Goal: Task Accomplishment & Management: Manage account settings

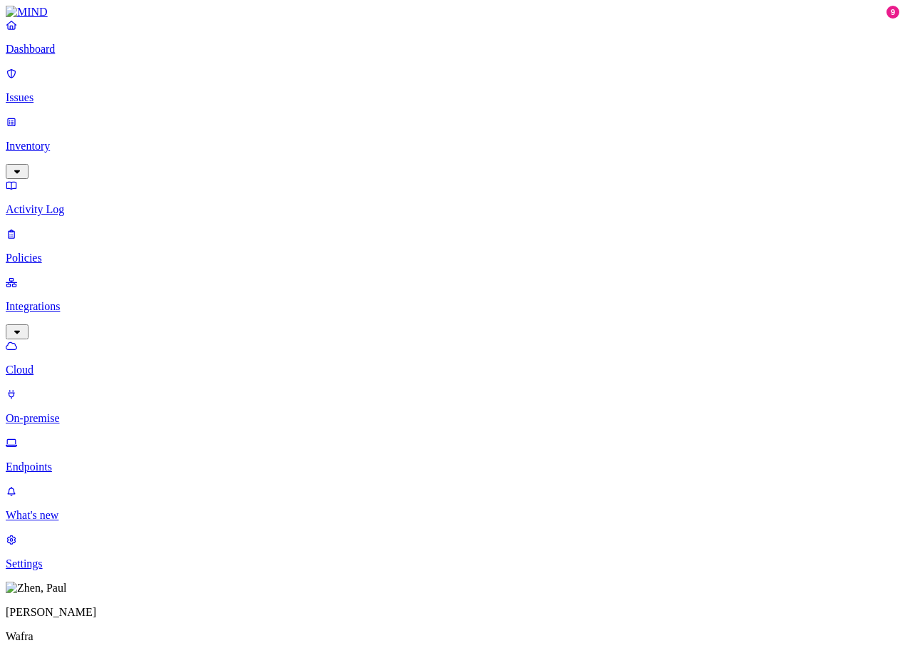
click at [48, 91] on p "Issues" at bounding box center [453, 97] width 894 height 13
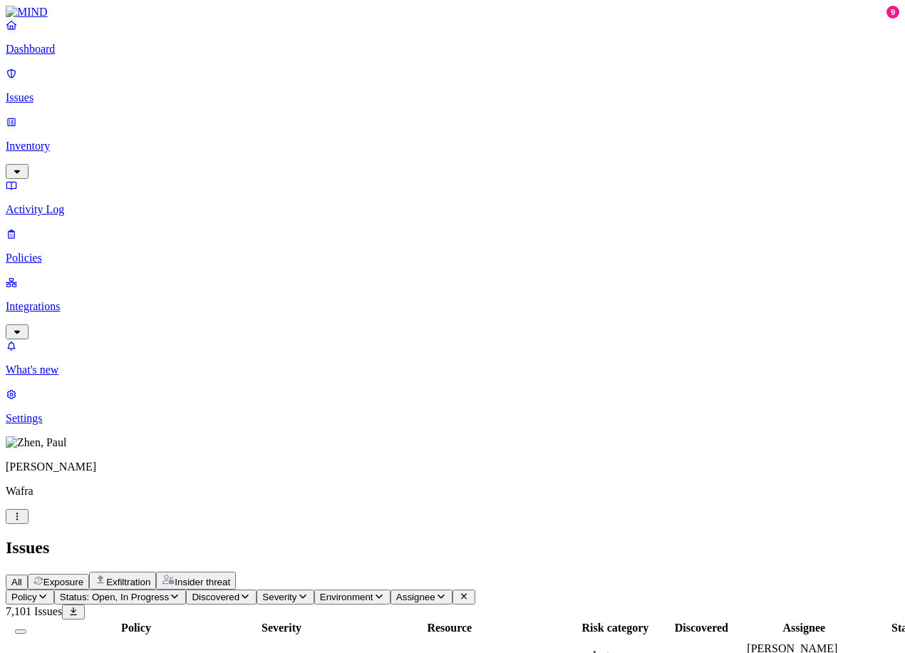
click at [153, 652] on span "Block personal OneDrive" at bounding box center [94, 661] width 117 height 12
drag, startPoint x: 731, startPoint y: 341, endPoint x: 638, endPoint y: 333, distance: 93.7
copy div "[DOMAIN_NAME]"
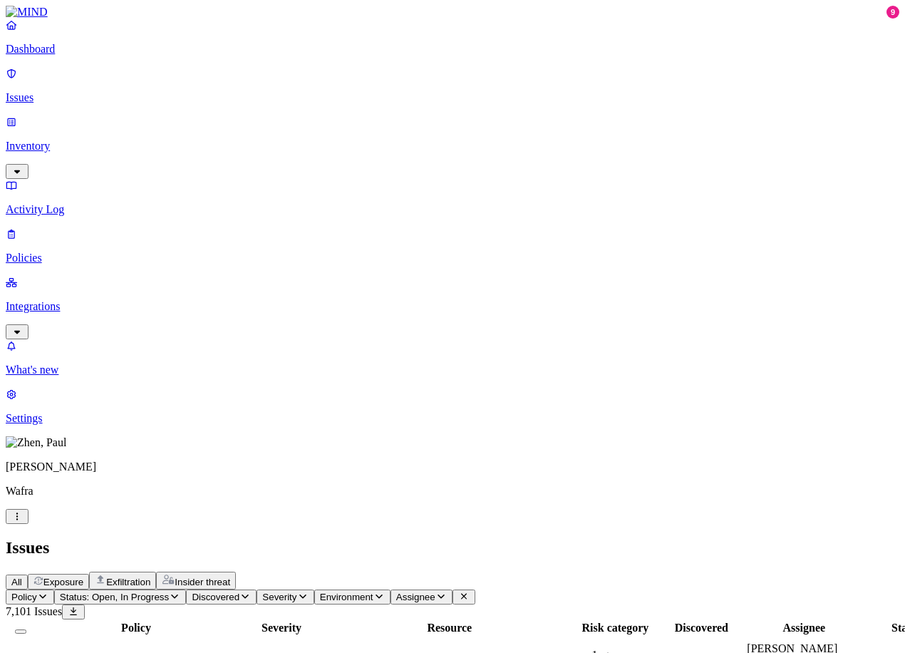
click at [59, 252] on p "Policies" at bounding box center [453, 258] width 894 height 13
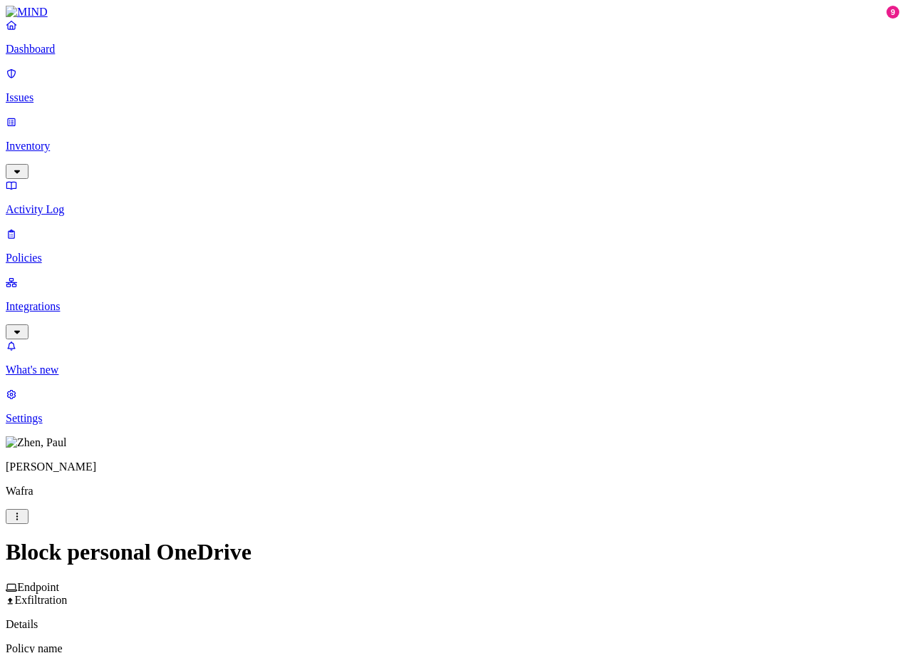
scroll to position [285, 0]
click at [579, 395] on label "OR" at bounding box center [574, 389] width 16 height 12
click at [600, 441] on label "Web Domain" at bounding box center [584, 433] width 37 height 25
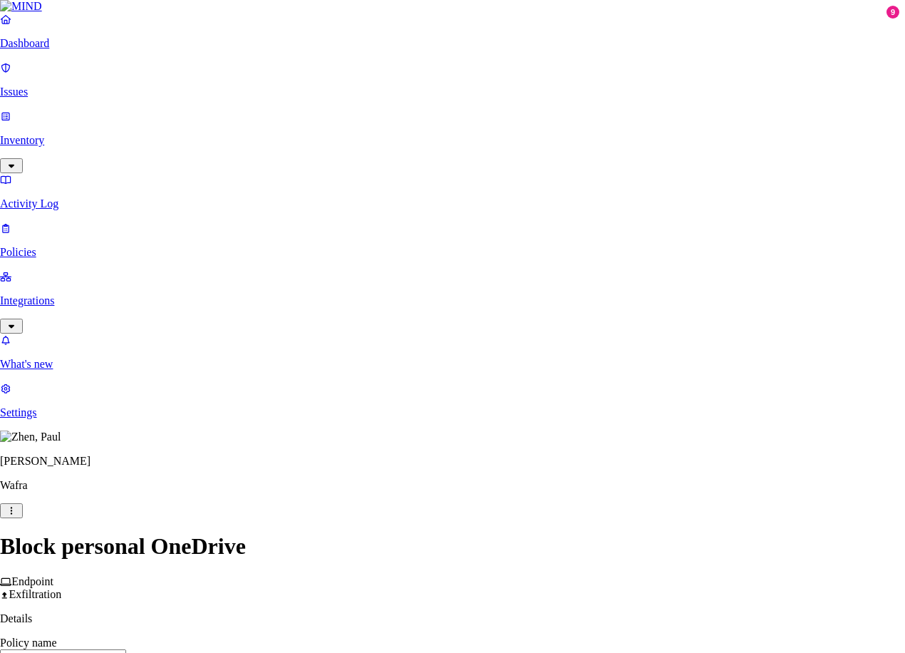
paste input "[DOMAIN_NAME]"
type input "[DOMAIN_NAME]"
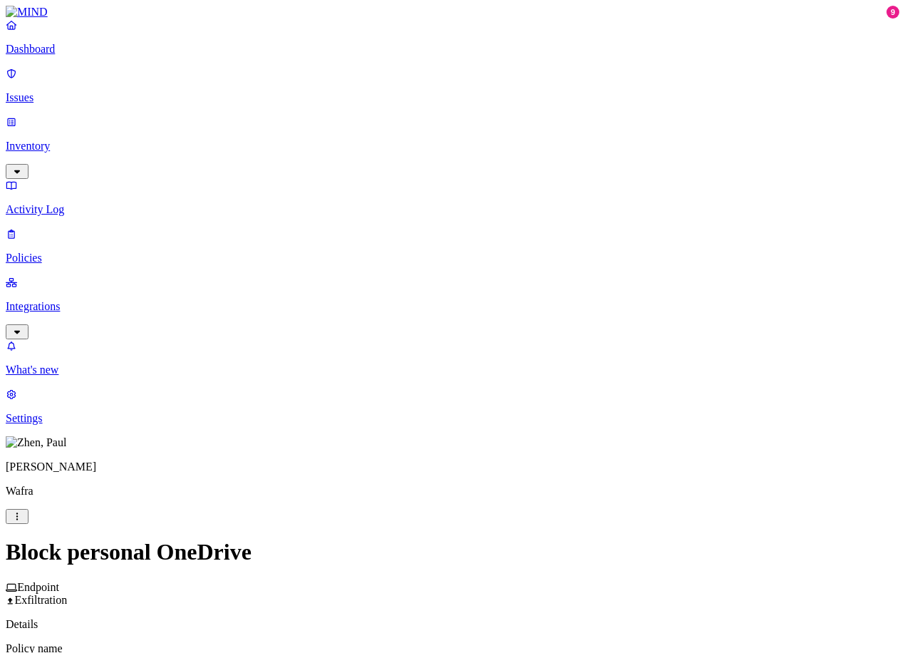
scroll to position [214, 0]
click at [582, 466] on label "OR" at bounding box center [574, 460] width 16 height 12
click at [603, 512] on label "Web Domain" at bounding box center [584, 504] width 37 height 25
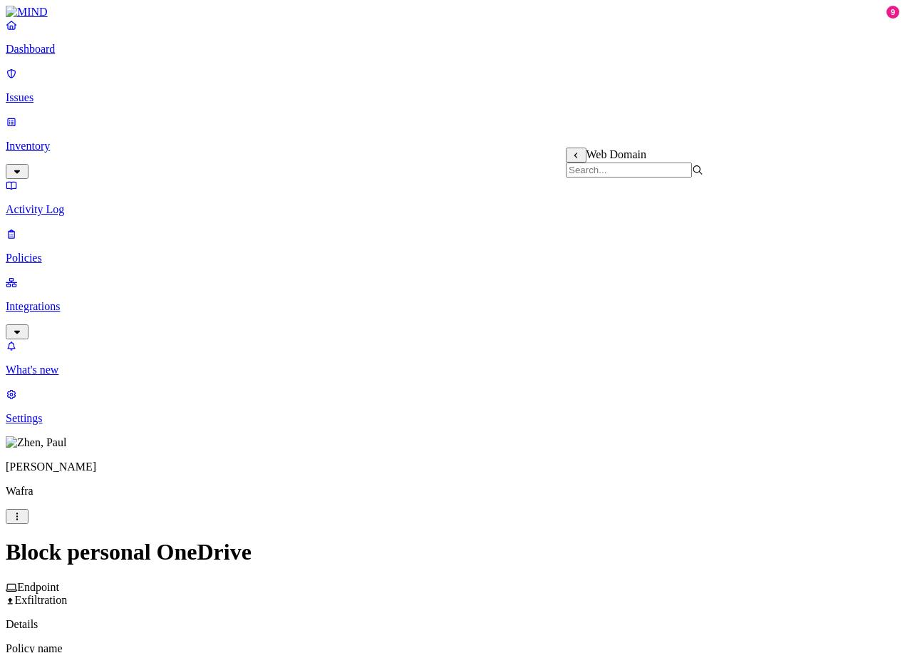
click at [419, 513] on label "is not" at bounding box center [412, 509] width 14 height 25
